Goal: Task Accomplishment & Management: Use online tool/utility

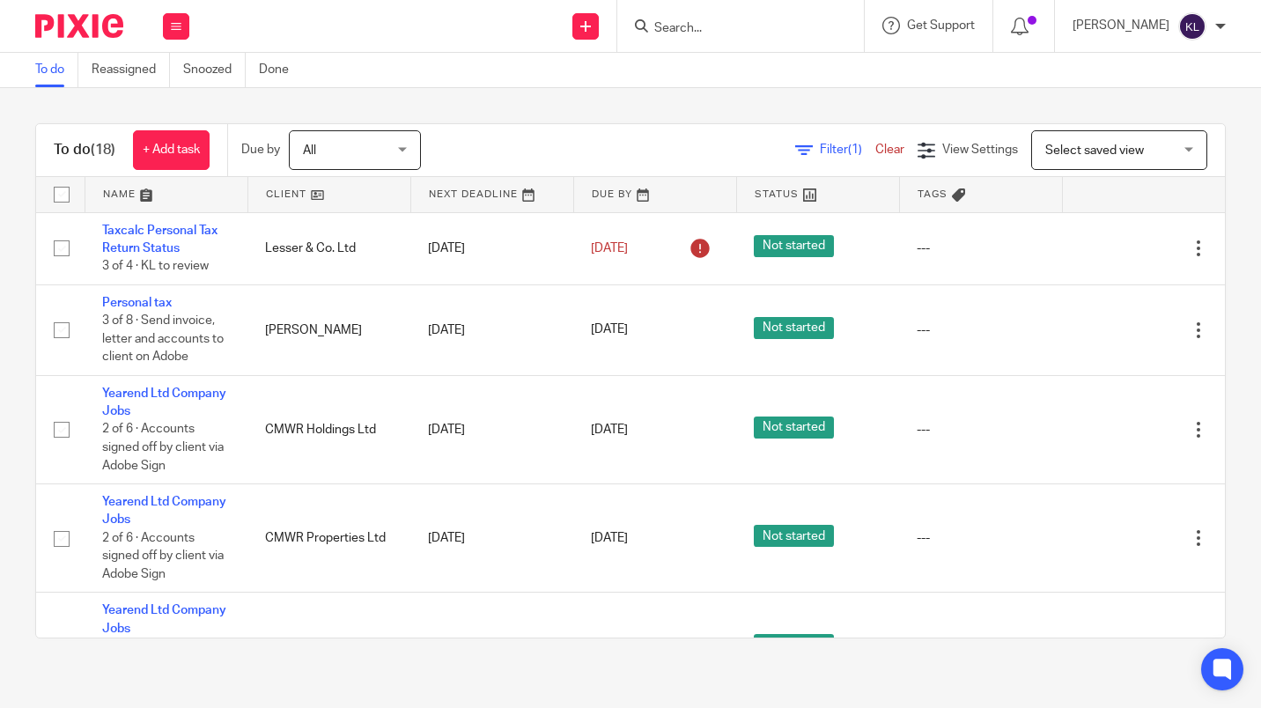
click at [726, 30] on input "Search" at bounding box center [732, 29] width 159 height 16
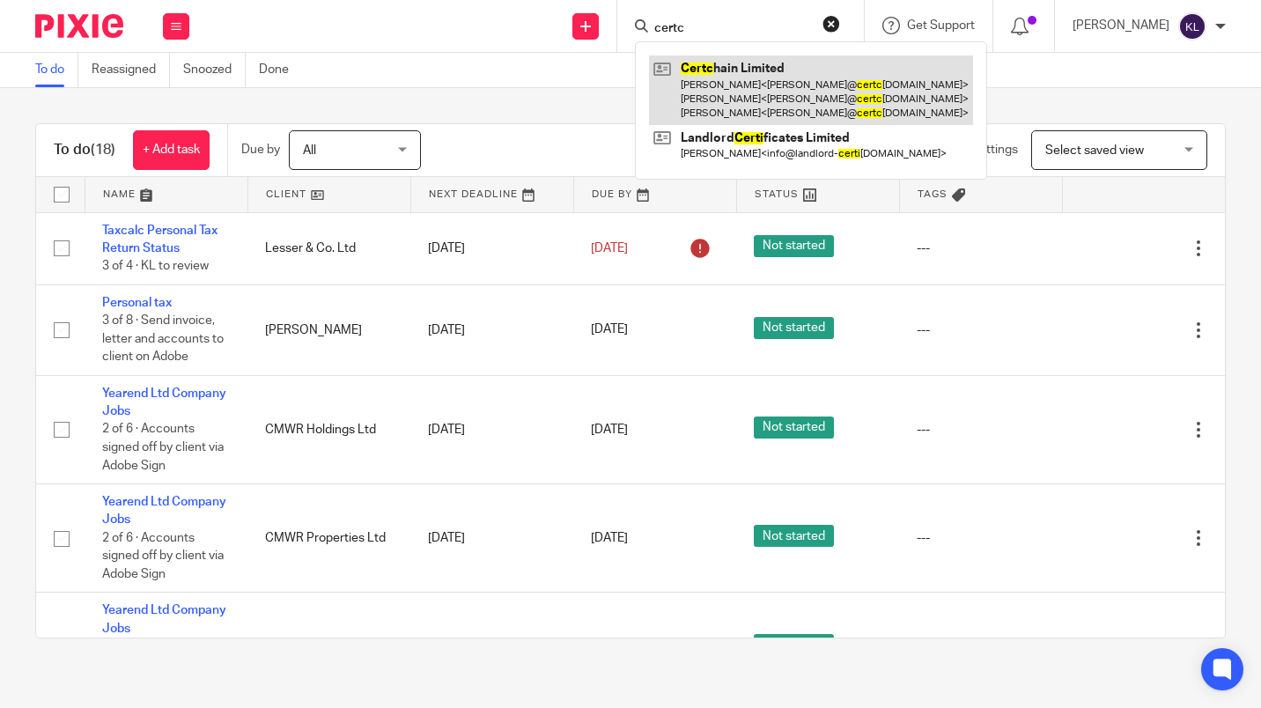
type input "certc"
click at [750, 70] on link at bounding box center [811, 90] width 324 height 70
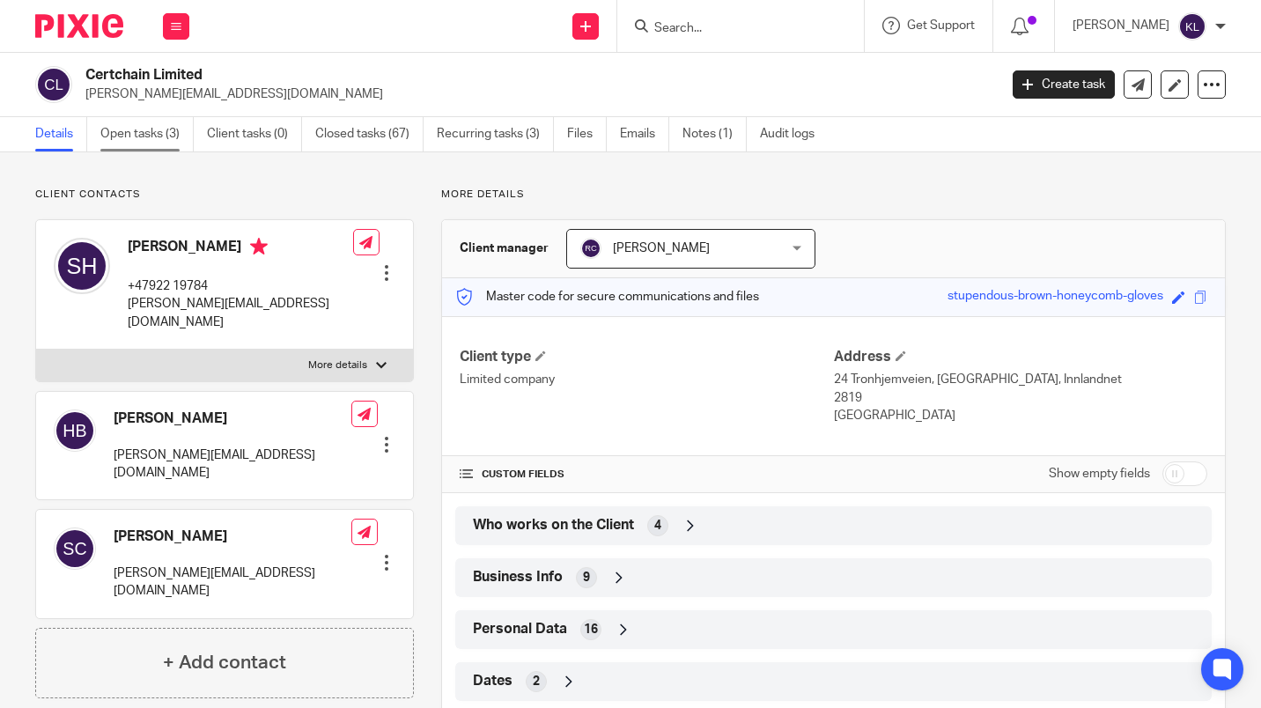
click at [134, 137] on link "Open tasks (3)" at bounding box center [146, 134] width 93 height 34
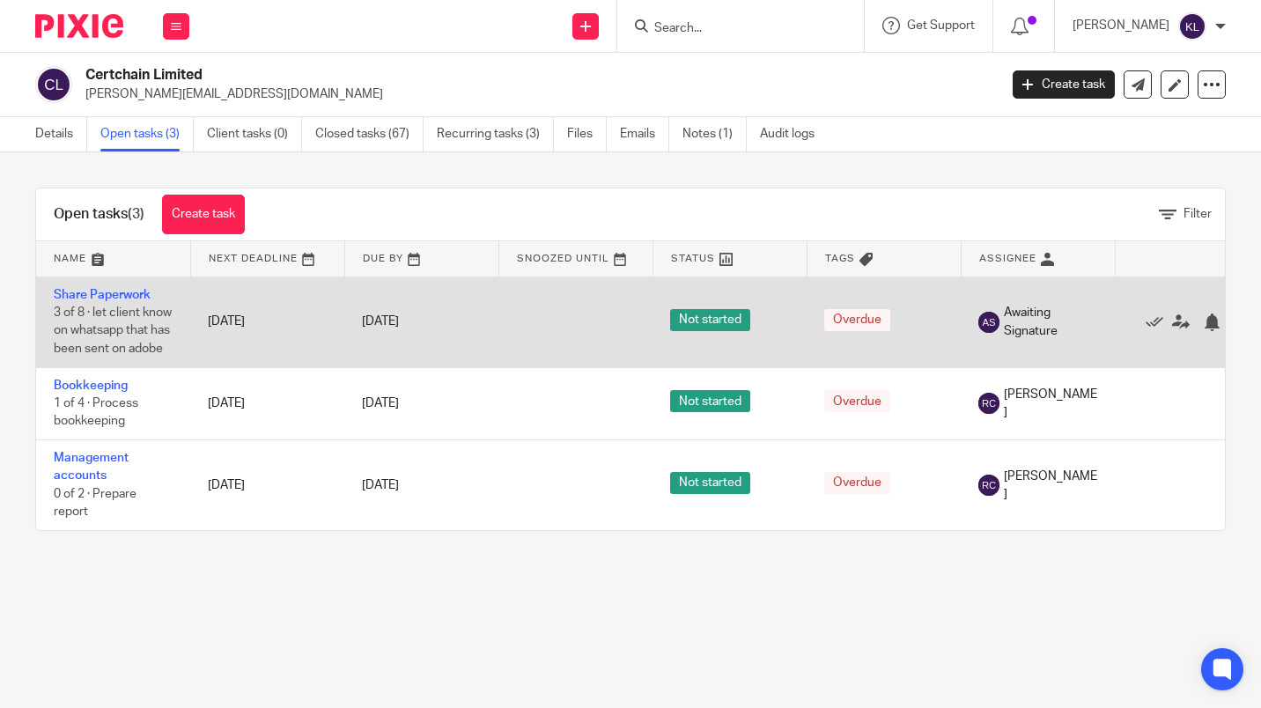
click at [107, 289] on link "Share Paperwork" at bounding box center [102, 295] width 97 height 12
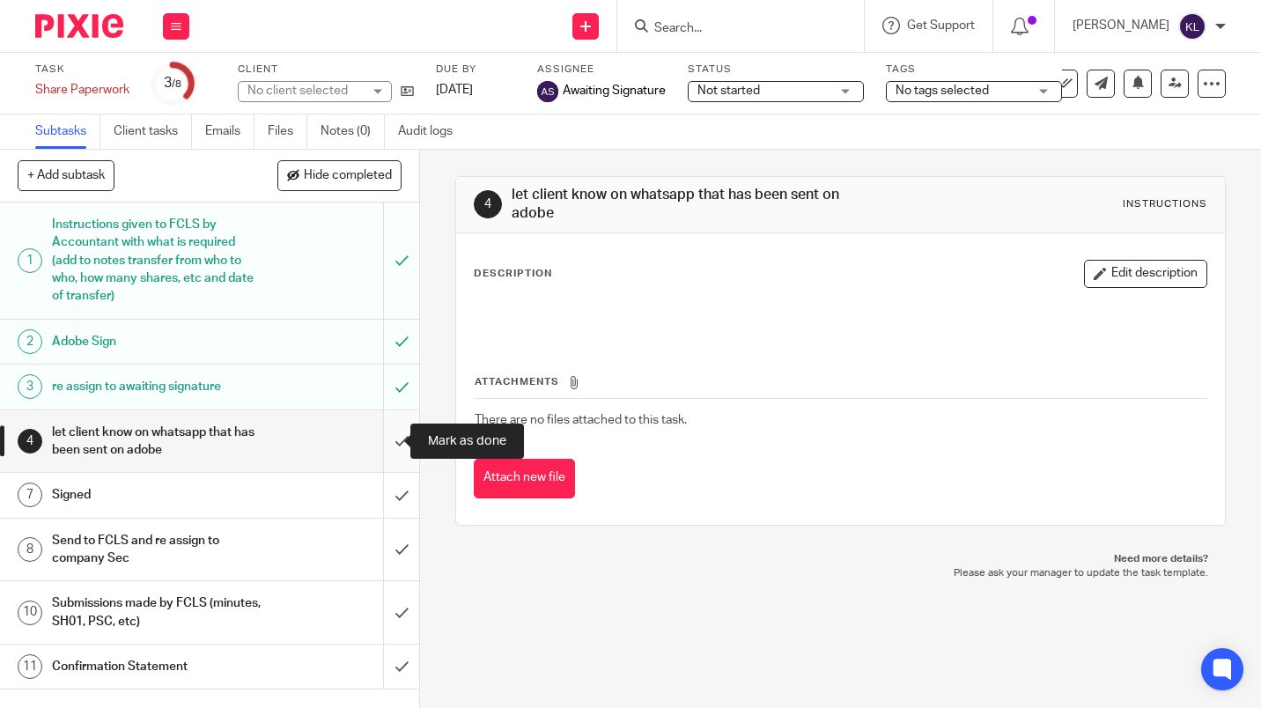
click at [390, 433] on input "submit" at bounding box center [209, 441] width 419 height 63
